Goal: Task Accomplishment & Management: Manage account settings

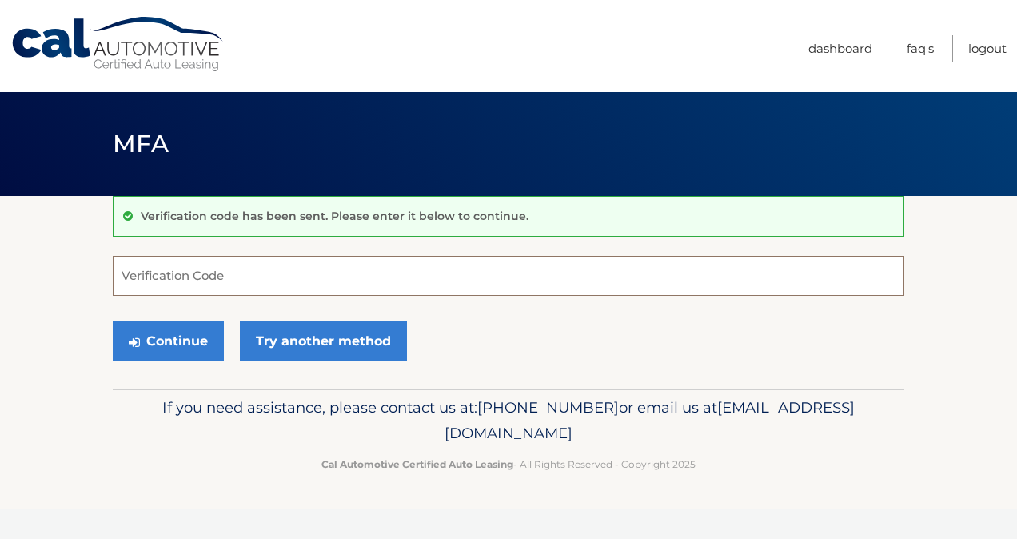
click at [325, 285] on input "Verification Code" at bounding box center [509, 276] width 792 height 40
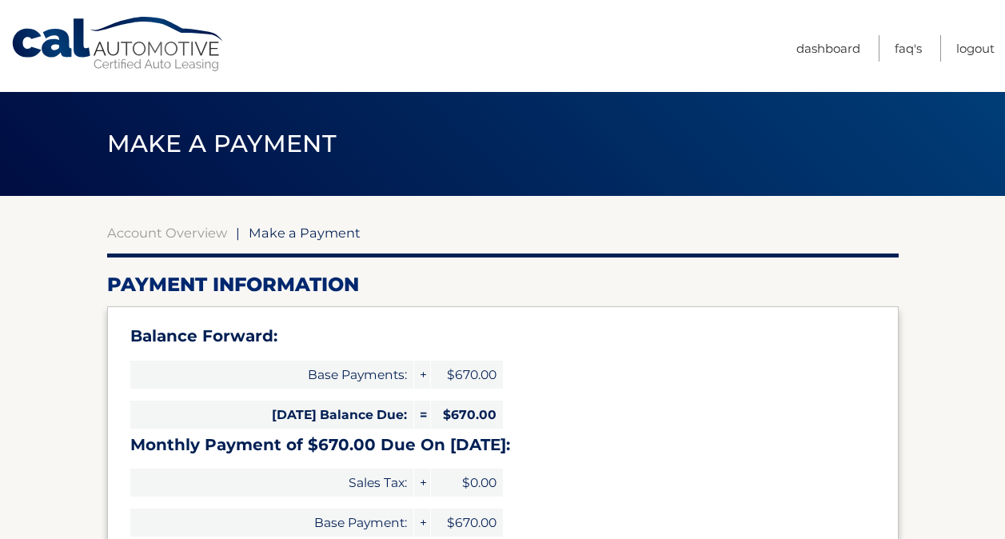
select select "YjlmZDNlYzUtMDIxMi00MjZhLWI0M2MtMzdhZWIwNTM0ZWRl"
